Goal: Task Accomplishment & Management: Complete application form

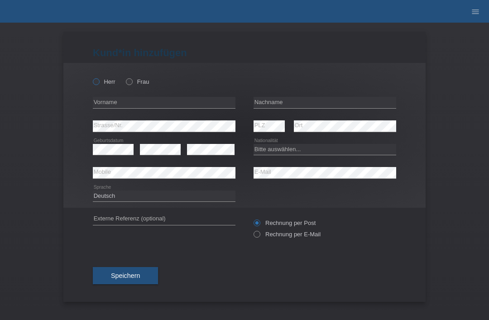
click at [91, 77] on icon at bounding box center [91, 77] width 0 height 0
click at [98, 84] on input "Herr" at bounding box center [96, 81] width 6 height 6
radio input "true"
click at [309, 99] on input "text" at bounding box center [325, 102] width 143 height 11
type input "Teeaik"
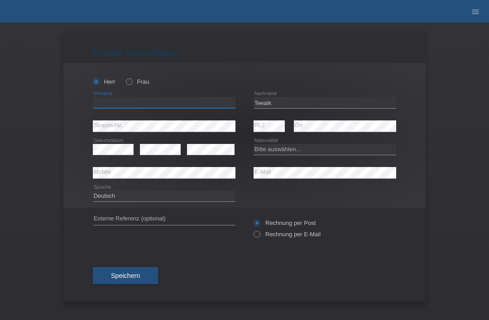
click at [163, 104] on input "text" at bounding box center [164, 102] width 143 height 11
click at [140, 106] on input "celi" at bounding box center [164, 102] width 143 height 11
type input "celik"
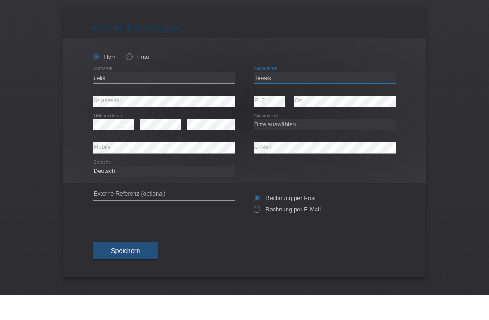
click at [310, 97] on input "Teeaik" at bounding box center [325, 102] width 143 height 11
click at [285, 97] on input "Teeaik" at bounding box center [325, 102] width 143 height 11
type input "T"
click at [113, 91] on div "celik error Vorname" at bounding box center [164, 103] width 143 height 24
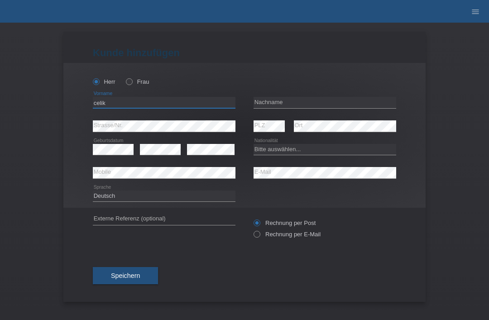
click at [116, 99] on input "celik" at bounding box center [164, 102] width 143 height 11
click at [109, 106] on input "celik" at bounding box center [164, 102] width 143 height 11
type input "c"
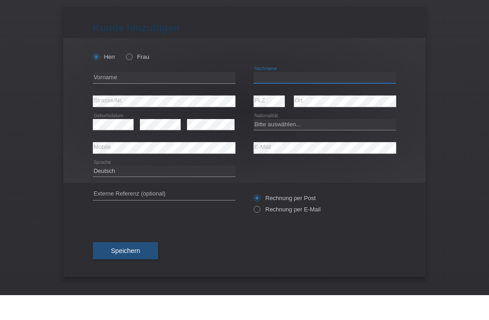
click at [278, 97] on input "text" at bounding box center [325, 102] width 143 height 11
type input "teeaik"
click at [157, 97] on input "text" at bounding box center [164, 102] width 143 height 11
type input "dogan"
click at [289, 144] on select "Bitte auswählen... Schweiz Deutschland Liechtenstein Österreich ------------ Af…" at bounding box center [325, 149] width 143 height 11
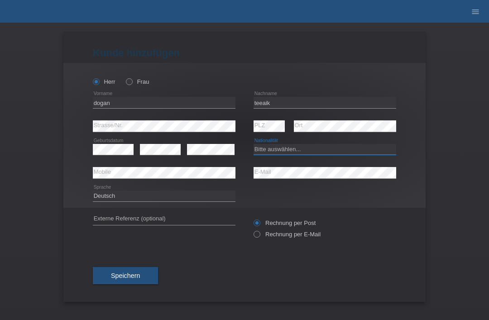
select select "CH"
click at [128, 276] on span "Speichern" at bounding box center [125, 275] width 29 height 7
click at [124, 275] on span "Speichern" at bounding box center [125, 275] width 29 height 7
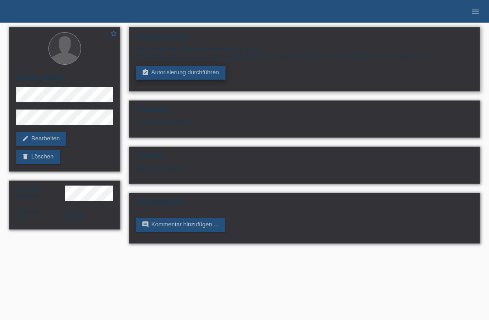
click at [207, 74] on link "assignment_turned_in Autorisierung durchführen" at bounding box center [180, 73] width 89 height 14
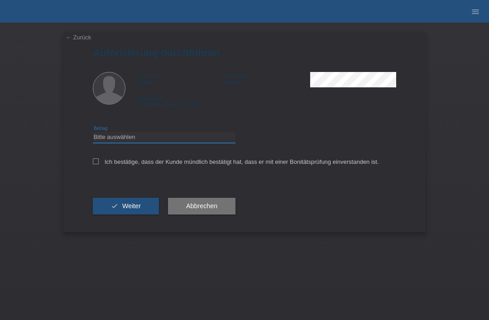
click at [178, 136] on select "Bitte auswählen CHF 1.00 - CHF 499.00 CHF 500.00 - CHF 1'999.00 CHF 2'000.00 - …" at bounding box center [164, 137] width 143 height 11
select select "3"
click at [99, 162] on label "Ich bestätige, dass der Kunde mündlich bestätigt hat, dass er mit einer Bonität…" at bounding box center [236, 161] width 286 height 7
click at [99, 162] on input "Ich bestätige, dass der Kunde mündlich bestätigt hat, dass er mit einer Bonität…" at bounding box center [96, 161] width 6 height 6
checkbox input "true"
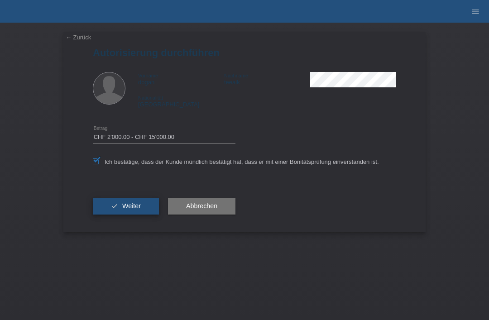
click at [125, 210] on span "Weiter" at bounding box center [131, 205] width 19 height 7
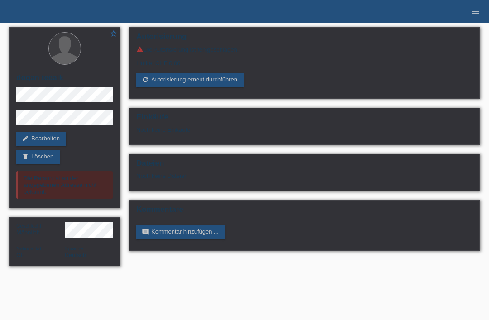
click at [470, 14] on link "menu" at bounding box center [475, 11] width 18 height 5
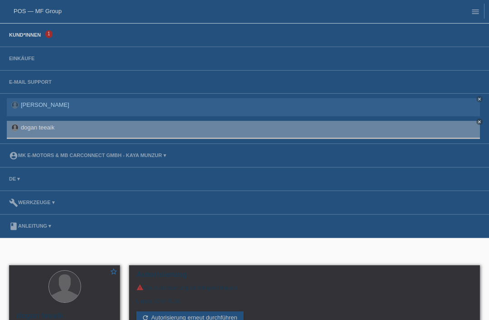
click at [31, 38] on link "Kund*innen" at bounding box center [25, 34] width 41 height 5
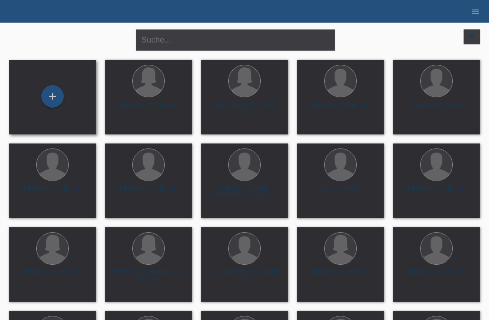
click at [38, 110] on div "+" at bounding box center [52, 97] width 87 height 75
click at [49, 94] on div "+" at bounding box center [53, 96] width 22 height 15
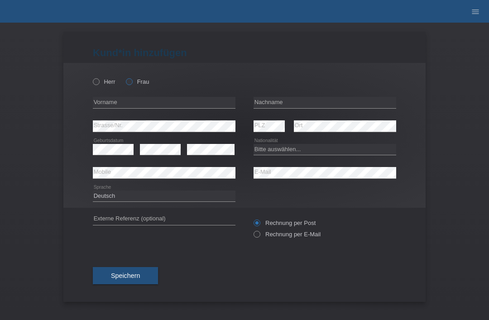
click at [125, 77] on icon at bounding box center [125, 77] width 0 height 0
click at [132, 83] on input "Frau" at bounding box center [129, 81] width 6 height 6
radio input "true"
click at [293, 101] on input "text" at bounding box center [325, 102] width 143 height 11
type input "H"
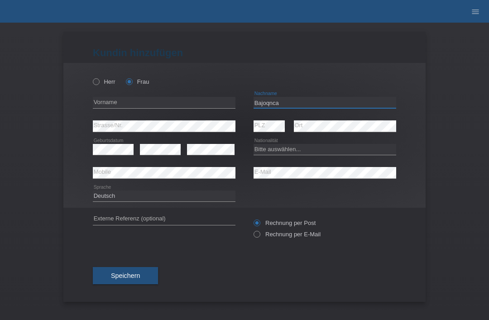
type input "Bajoqnca"
click at [170, 103] on input "text" at bounding box center [164, 102] width 143 height 11
type input "medina"
click at [271, 185] on div "error E-Mail" at bounding box center [325, 173] width 143 height 24
click at [468, 14] on link "menu" at bounding box center [475, 11] width 18 height 5
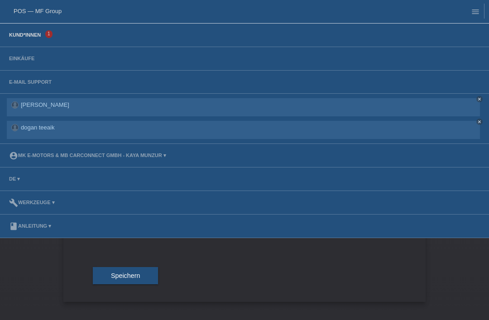
click at [36, 38] on link "Kund*innen" at bounding box center [25, 34] width 41 height 5
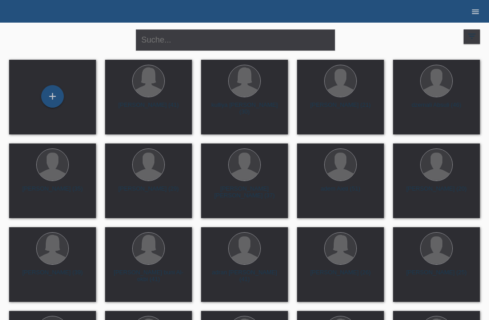
click at [474, 14] on icon "menu" at bounding box center [475, 11] width 9 height 9
